Goal: Information Seeking & Learning: Find specific fact

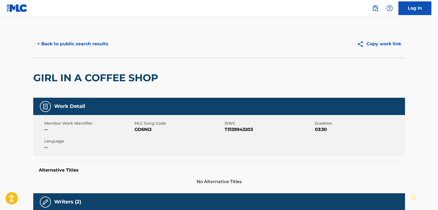
click at [92, 36] on div "< Back to public search results Copy work link" at bounding box center [219, 43] width 372 height 27
click at [96, 47] on button "< Back to public search results" at bounding box center [72, 44] width 79 height 14
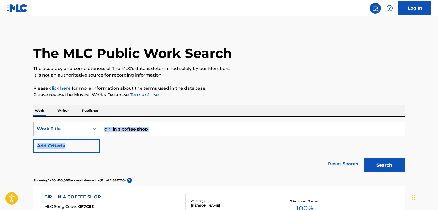
drag, startPoint x: 164, startPoint y: 141, endPoint x: 134, endPoint y: 134, distance: 31.2
click at [134, 134] on div "SearchWithCriteriafbd8bb63-2be0-40f8-8d89-88e8b69971ac Work Title girl in a cof…" at bounding box center [219, 137] width 372 height 31
click at [188, 118] on div "SearchWithCriteriafbd8bb63-2be0-40f8-8d89-88e8b69971ac Work Title girl in a cof…" at bounding box center [219, 146] width 372 height 58
drag, startPoint x: 61, startPoint y: 132, endPoint x: 5, endPoint y: 128, distance: 56.3
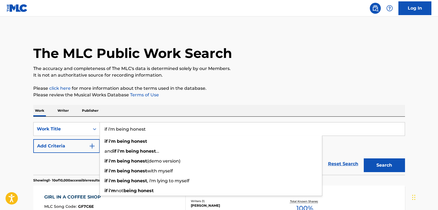
type input "if i'm being honest"
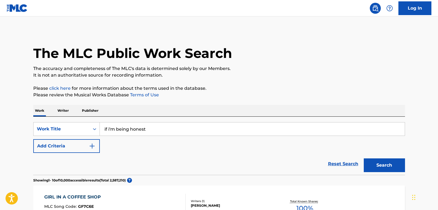
click at [67, 150] on button "Add Criteria" at bounding box center [66, 146] width 67 height 14
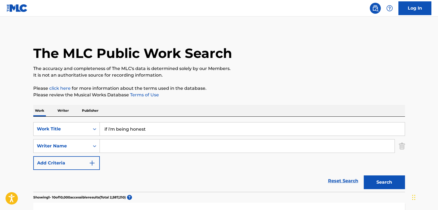
click at [179, 145] on input "Search Form" at bounding box center [247, 146] width 295 height 13
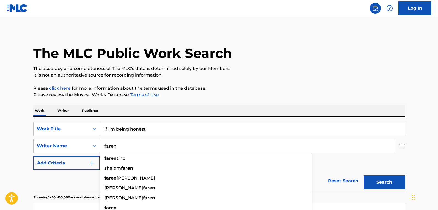
type input "faren"
click at [364, 176] on button "Search" at bounding box center [384, 183] width 41 height 14
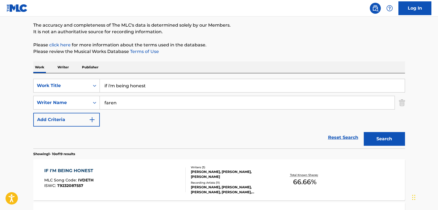
scroll to position [110, 0]
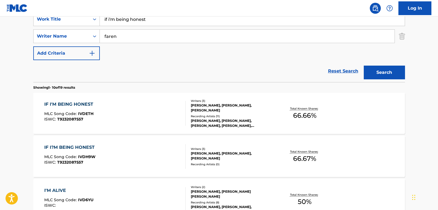
click at [153, 104] on div "IF I'M BEING HONEST MLC Song Code : IVDETH ISWC : T9232087557" at bounding box center [114, 113] width 141 height 25
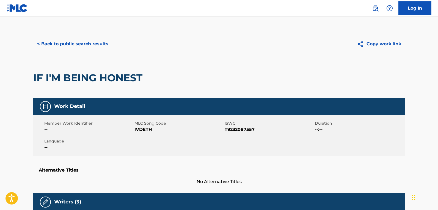
click at [86, 43] on button "< Back to public search results" at bounding box center [72, 44] width 79 height 14
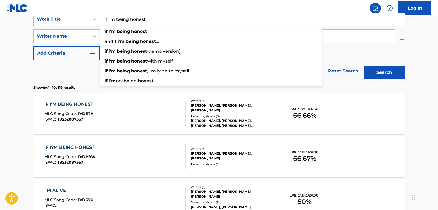
drag, startPoint x: 160, startPoint y: 26, endPoint x: 32, endPoint y: 15, distance: 128.8
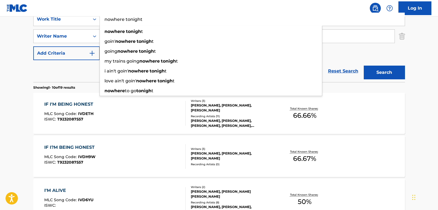
type input "nowhere tonight"
click at [364, 66] on button "Search" at bounding box center [384, 73] width 41 height 14
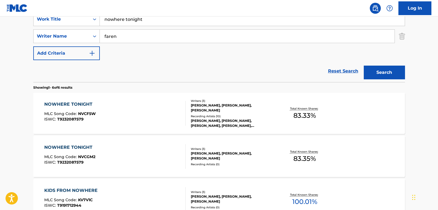
click at [128, 109] on div "NOWHERE TONIGHT MLC Song Code : NVCF5W ISWC : T9232087579" at bounding box center [114, 113] width 141 height 25
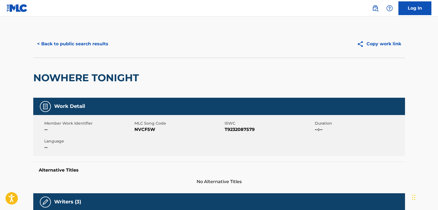
click at [93, 39] on button "< Back to public search results" at bounding box center [72, 44] width 79 height 14
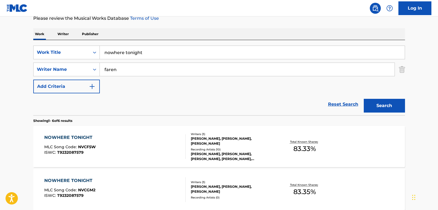
scroll to position [27, 0]
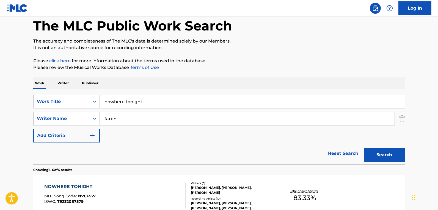
drag, startPoint x: 158, startPoint y: 94, endPoint x: 155, endPoint y: 95, distance: 3.3
click at [155, 95] on div "SearchWithCriteriafbd8bb63-2be0-40f8-8d89-88e8b69971ac Work Title nowhere tonig…" at bounding box center [219, 126] width 372 height 75
drag, startPoint x: 142, startPoint y: 101, endPoint x: 51, endPoint y: 105, distance: 90.5
click at [56, 108] on div "SearchWithCriteriafbd8bb63-2be0-40f8-8d89-88e8b69971ac Work Title nowhere tonig…" at bounding box center [219, 102] width 372 height 14
type input "if it ain't fixed"
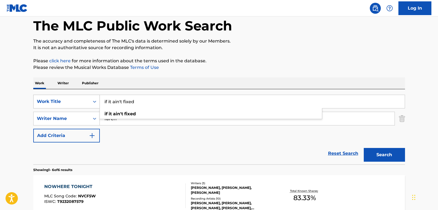
click at [364, 148] on button "Search" at bounding box center [384, 155] width 41 height 14
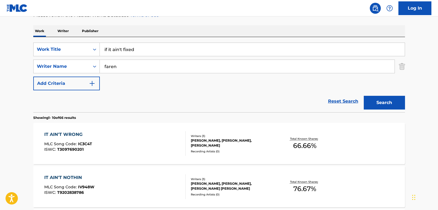
scroll to position [110, 0]
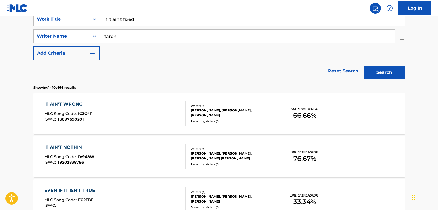
drag, startPoint x: 130, startPoint y: 34, endPoint x: 13, endPoint y: 22, distance: 118.1
click at [364, 66] on button "Search" at bounding box center [384, 73] width 41 height 14
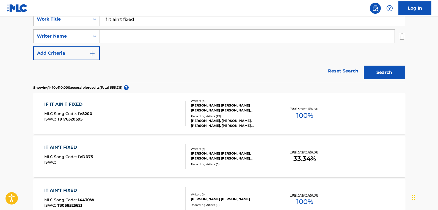
click at [157, 109] on div "IF IT AIN'T FIXED MLC Song Code : IV8200 ISWC : T9176320595" at bounding box center [114, 113] width 141 height 25
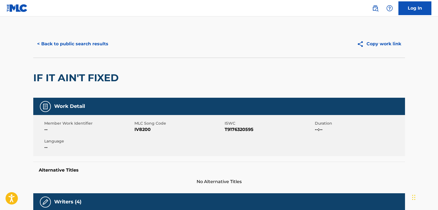
click at [82, 39] on button "< Back to public search results" at bounding box center [72, 44] width 79 height 14
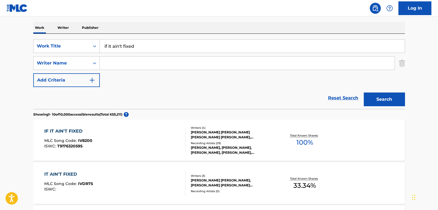
scroll to position [27, 0]
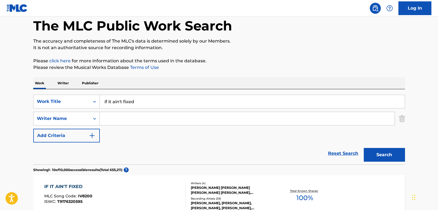
drag, startPoint x: 147, startPoint y: 103, endPoint x: 1, endPoint y: 90, distance: 146.9
type input "when smoking was cool"
click at [364, 148] on button "Search" at bounding box center [384, 155] width 41 height 14
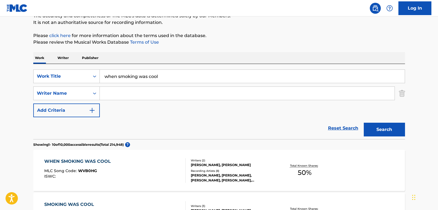
scroll to position [82, 0]
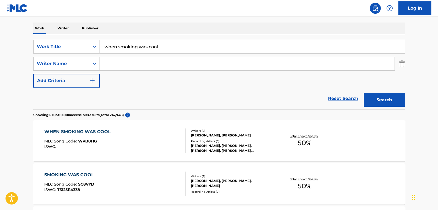
click at [141, 139] on div "WHEN SMOKING WAS COOL MLC Song Code : WVB0HG ISWC :" at bounding box center [114, 141] width 141 height 25
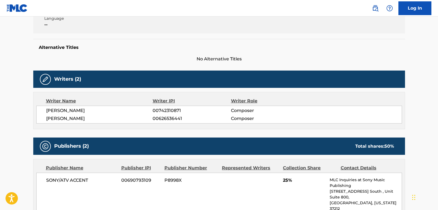
scroll to position [82, 0]
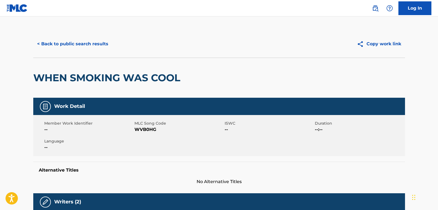
click at [72, 40] on button "< Back to public search results" at bounding box center [72, 44] width 79 height 14
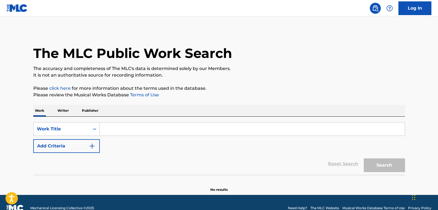
scroll to position [11, 0]
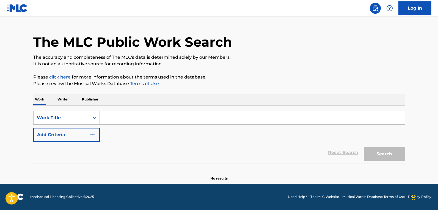
drag, startPoint x: 108, startPoint y: 139, endPoint x: 240, endPoint y: 199, distance: 145.2
click at [173, 148] on form "SearchWithCriteria70ddca9e-8fc4-41fb-8f70-4d0933cd311f Work Title Add Criteria …" at bounding box center [219, 137] width 372 height 53
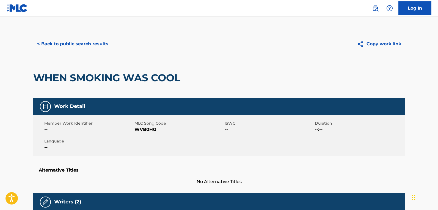
click at [46, 37] on div "< Back to public search results Copy work link" at bounding box center [219, 43] width 372 height 27
click at [50, 41] on button "< Back to public search results" at bounding box center [72, 44] width 79 height 14
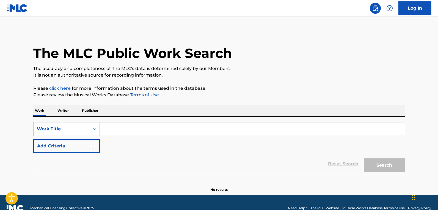
click at [68, 143] on button "Add Criteria" at bounding box center [66, 146] width 67 height 14
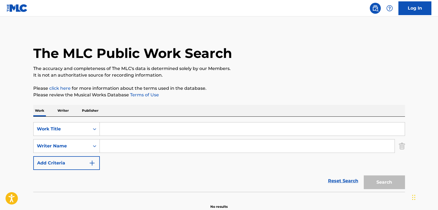
click at [151, 130] on input "Search Form" at bounding box center [252, 129] width 305 height 13
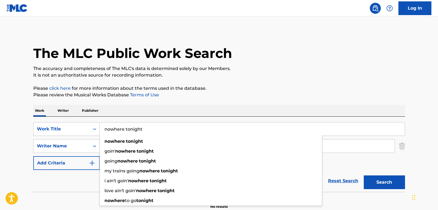
type input "nowhere tonight"
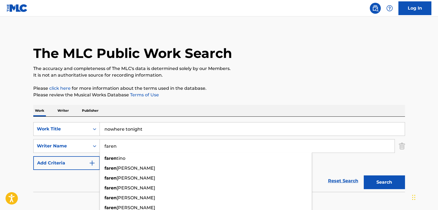
type input "faren"
click at [364, 176] on button "Search" at bounding box center [384, 183] width 41 height 14
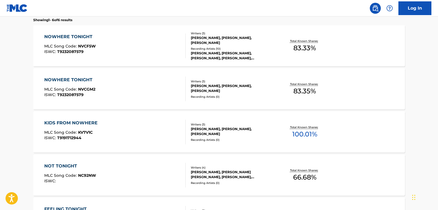
scroll to position [137, 0]
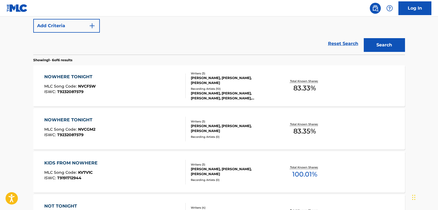
click at [163, 73] on div "NOWHERE TONIGHT MLC Song Code : NVCF5W ISWC : T9232087579 Writers ( 3 ) [PERSON…" at bounding box center [219, 85] width 372 height 41
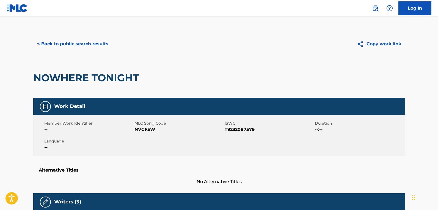
click at [66, 42] on button "< Back to public search results" at bounding box center [72, 44] width 79 height 14
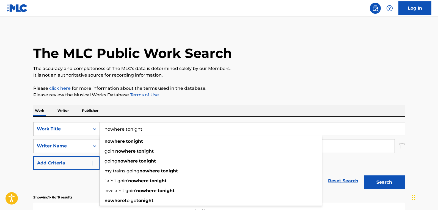
drag, startPoint x: 158, startPoint y: 131, endPoint x: -150, endPoint y: 126, distance: 307.5
click at [0, 126] on html "Accessibility Screen-Reader Guide, Feedback, and Issue Reporting | New window L…" at bounding box center [219, 105] width 438 height 210
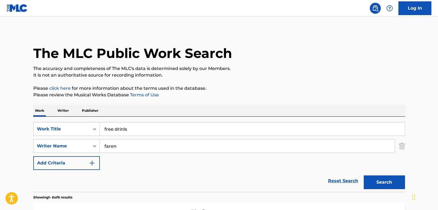
click at [364, 176] on button "Search" at bounding box center [384, 183] width 41 height 14
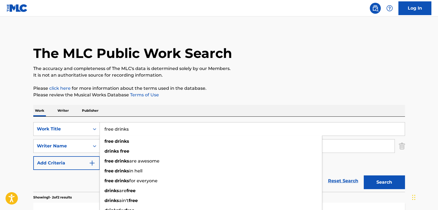
type input "free drinks"
click at [364, 176] on button "Search" at bounding box center [384, 183] width 41 height 14
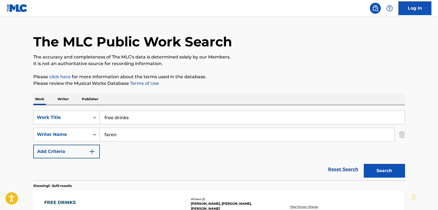
scroll to position [110, 0]
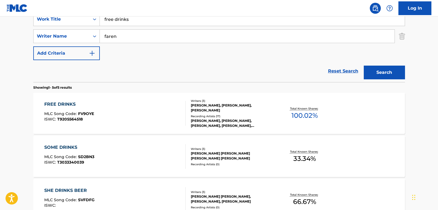
click at [132, 115] on div "FREE DRINKS MLC Song Code : FV9OYE ISWC : T9205564518" at bounding box center [114, 113] width 141 height 25
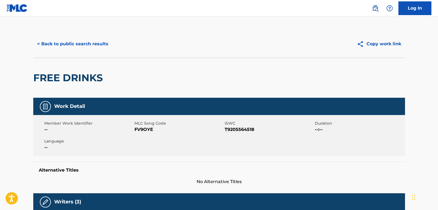
click at [77, 41] on button "< Back to public search results" at bounding box center [72, 44] width 79 height 14
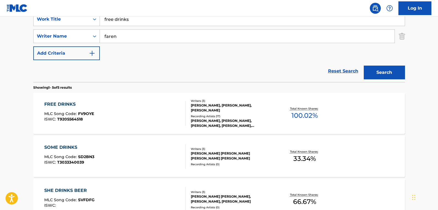
scroll to position [82, 0]
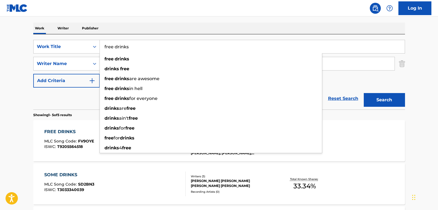
drag, startPoint x: 164, startPoint y: 42, endPoint x: -32, endPoint y: 28, distance: 196.3
click at [0, 28] on html "Accessibility Screen-Reader Guide, Feedback, and Issue Reporting | New window L…" at bounding box center [219, 23] width 438 height 210
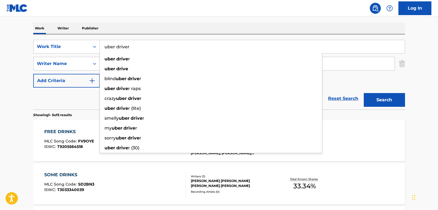
type input "uber driver"
click at [364, 93] on button "Search" at bounding box center [384, 100] width 41 height 14
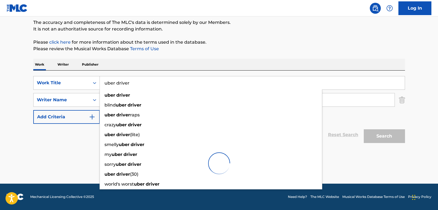
scroll to position [46, 0]
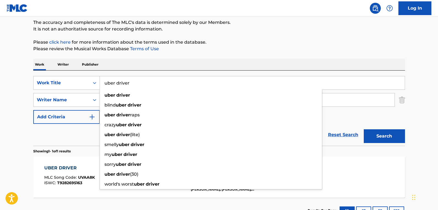
click at [364, 130] on button "Search" at bounding box center [384, 137] width 41 height 14
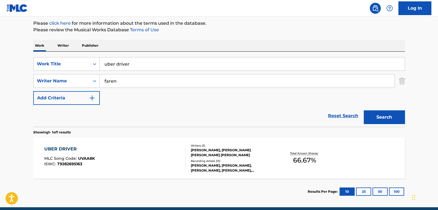
scroll to position [74, 0]
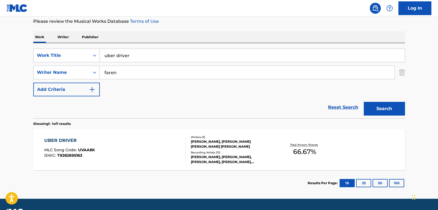
click at [132, 151] on div "UBER DRIVER MLC Song Code : UVAA8K ISWC : T9282695163" at bounding box center [114, 149] width 141 height 25
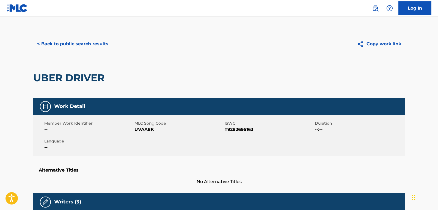
click at [93, 51] on div "< Back to public search results Copy work link" at bounding box center [219, 43] width 372 height 27
click at [90, 42] on button "< Back to public search results" at bounding box center [72, 44] width 79 height 14
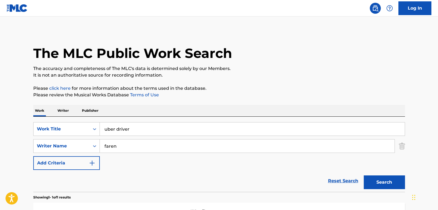
scroll to position [57, 0]
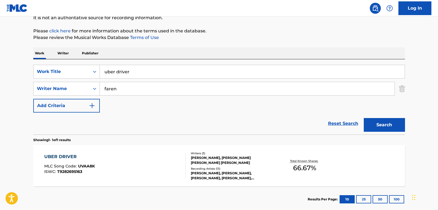
drag, startPoint x: 180, startPoint y: 62, endPoint x: 68, endPoint y: 64, distance: 112.2
click at [68, 64] on div "SearchWithCriteria70ddca9e-8fc4-41fb-8f70-4d0933cd311f Work Title uber driver S…" at bounding box center [219, 96] width 372 height 75
drag, startPoint x: 128, startPoint y: 73, endPoint x: 57, endPoint y: 77, distance: 71.4
click at [57, 77] on div "SearchWithCriteria70ddca9e-8fc4-41fb-8f70-4d0933cd311f Work Title uber driver" at bounding box center [219, 72] width 372 height 14
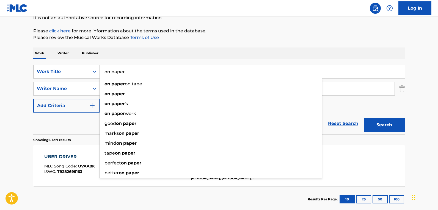
type input "on paper"
click at [364, 118] on button "Search" at bounding box center [384, 125] width 41 height 14
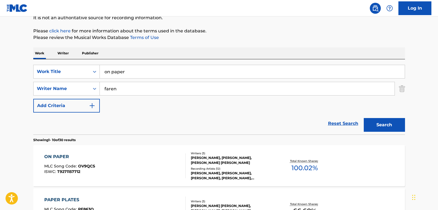
click at [169, 155] on div "ON PAPER MLC Song Code : OV9QCS ISWC : T9271157712" at bounding box center [114, 166] width 141 height 25
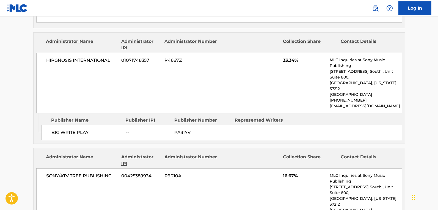
scroll to position [495, 0]
